Goal: Task Accomplishment & Management: Use online tool/utility

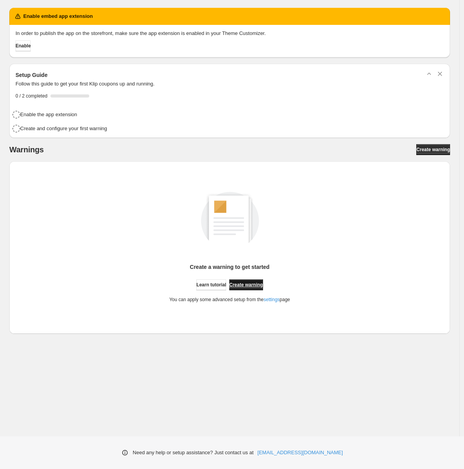
click at [256, 287] on link "Create warning" at bounding box center [246, 284] width 34 height 11
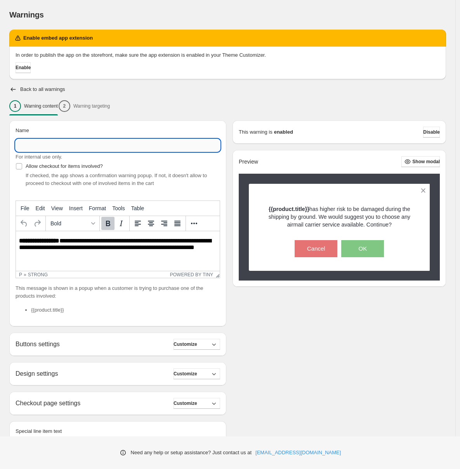
click at [91, 146] on input "Name" at bounding box center [118, 145] width 205 height 12
type input "***"
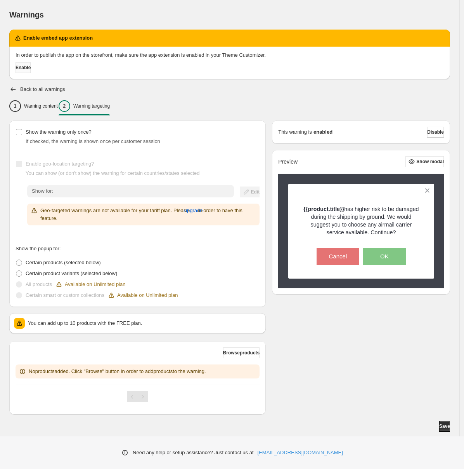
click at [31, 67] on button "Enable" at bounding box center [23, 67] width 15 height 11
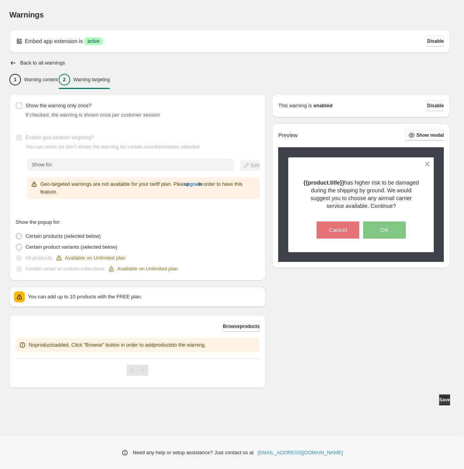
click at [416, 139] on button "Show modal" at bounding box center [425, 135] width 38 height 11
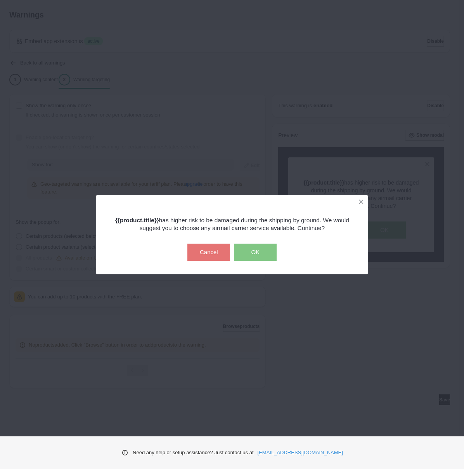
click at [416, 139] on div "{{product.title}} has higher risk to be damaged during the shipping by ground. …" at bounding box center [232, 234] width 464 height 469
click at [362, 202] on button at bounding box center [362, 202] width 14 height 14
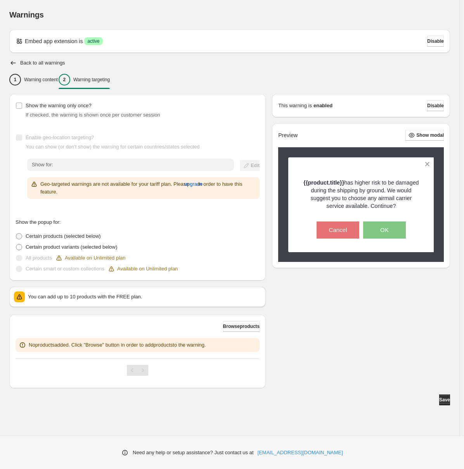
click at [226, 326] on span "Browse products" at bounding box center [241, 326] width 37 height 6
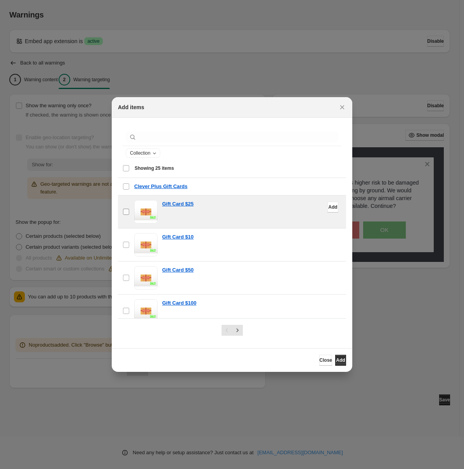
click at [130, 209] on label "checkbox" at bounding box center [126, 211] width 16 height 33
click at [339, 363] on button "Add" at bounding box center [340, 360] width 11 height 11
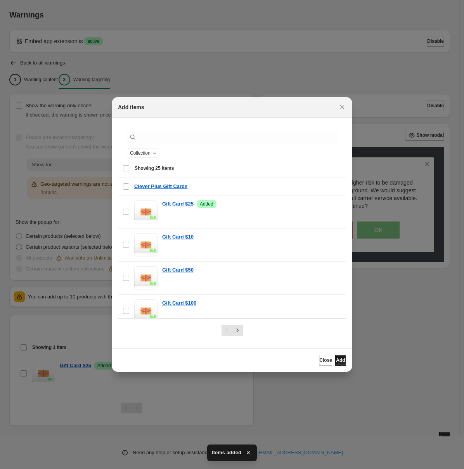
click at [339, 363] on button "Add" at bounding box center [340, 360] width 11 height 11
click at [341, 108] on icon "Close" at bounding box center [343, 107] width 4 height 4
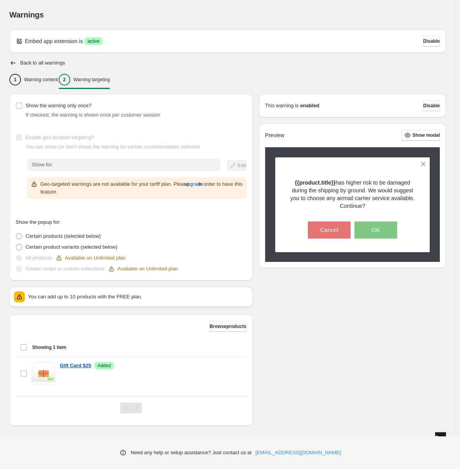
click at [436, 433] on button "Save" at bounding box center [440, 437] width 11 height 11
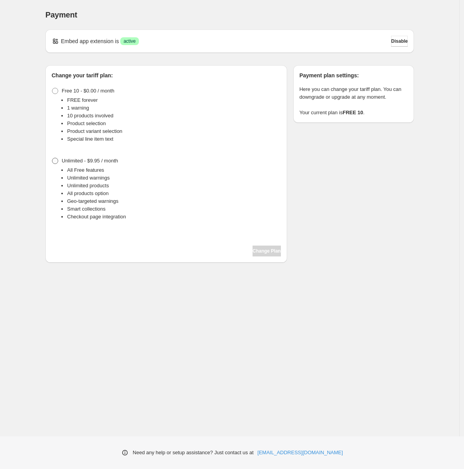
click at [64, 158] on span "Unlimited - $9.95 / month" at bounding box center [90, 161] width 56 height 6
click at [256, 247] on button "Change Plan" at bounding box center [267, 250] width 28 height 11
